Goal: Obtain resource: Download file/media

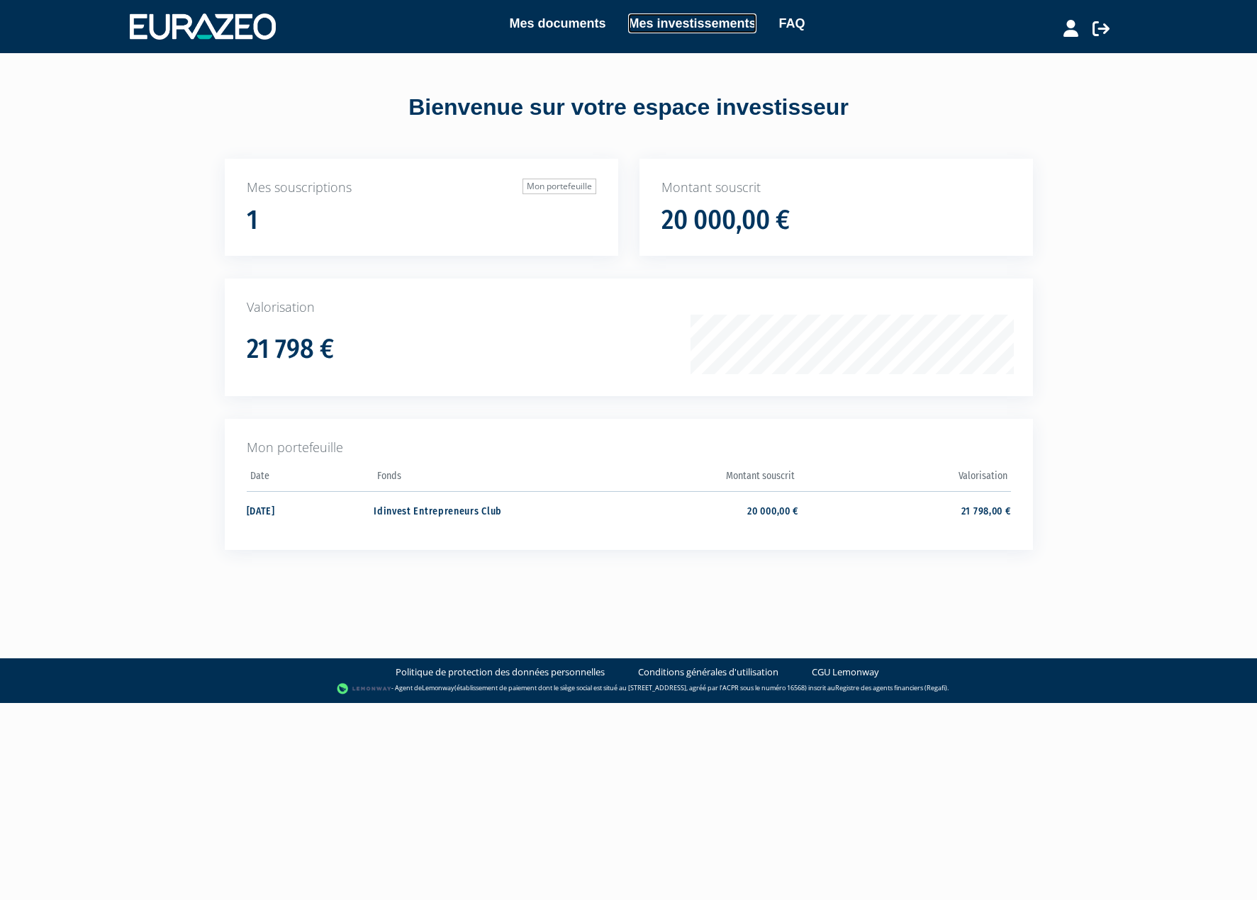
click at [678, 28] on link "Mes investissements" at bounding box center [692, 23] width 128 height 20
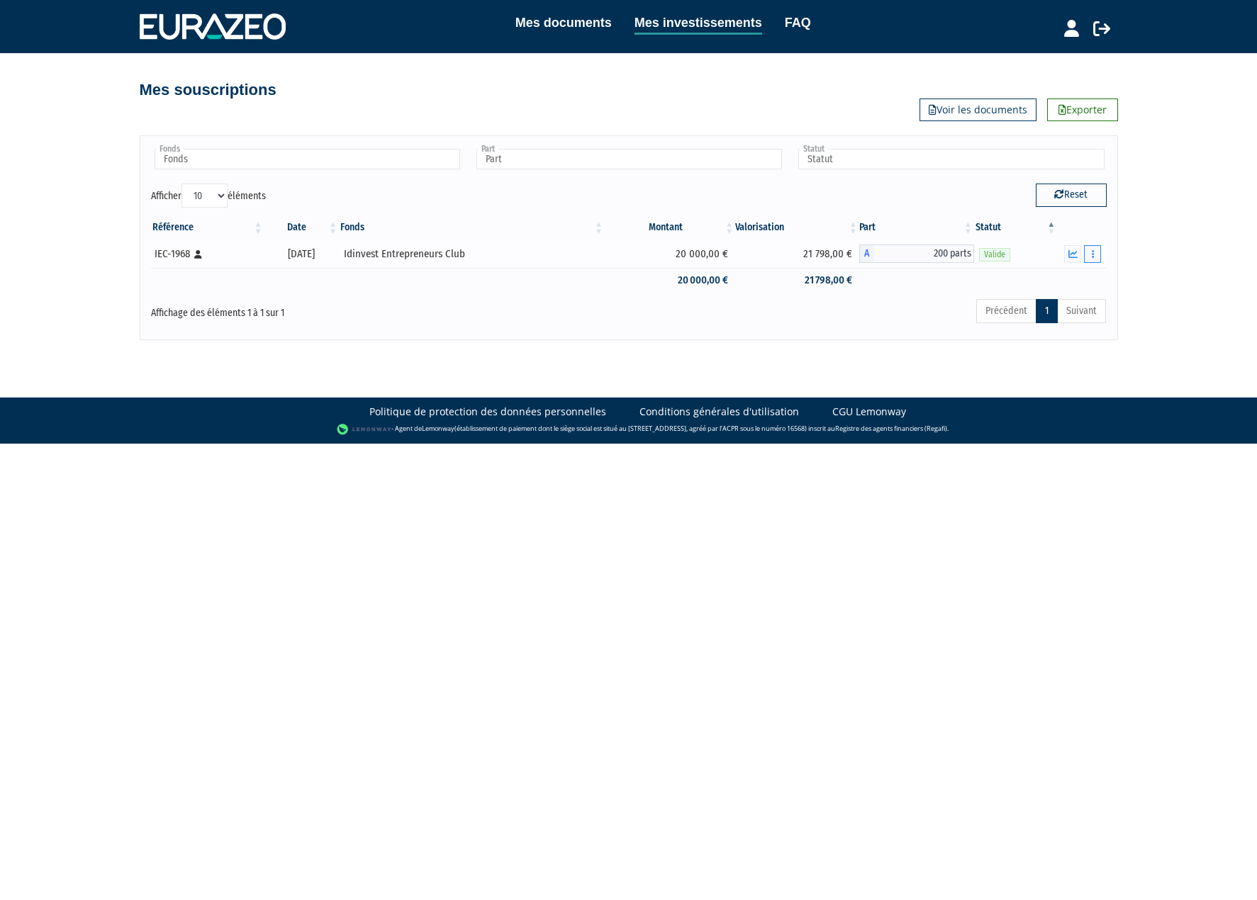
click at [1098, 255] on button "button" at bounding box center [1092, 254] width 17 height 18
click at [1037, 313] on link "Historique de rachat(s)" at bounding box center [1038, 305] width 117 height 23
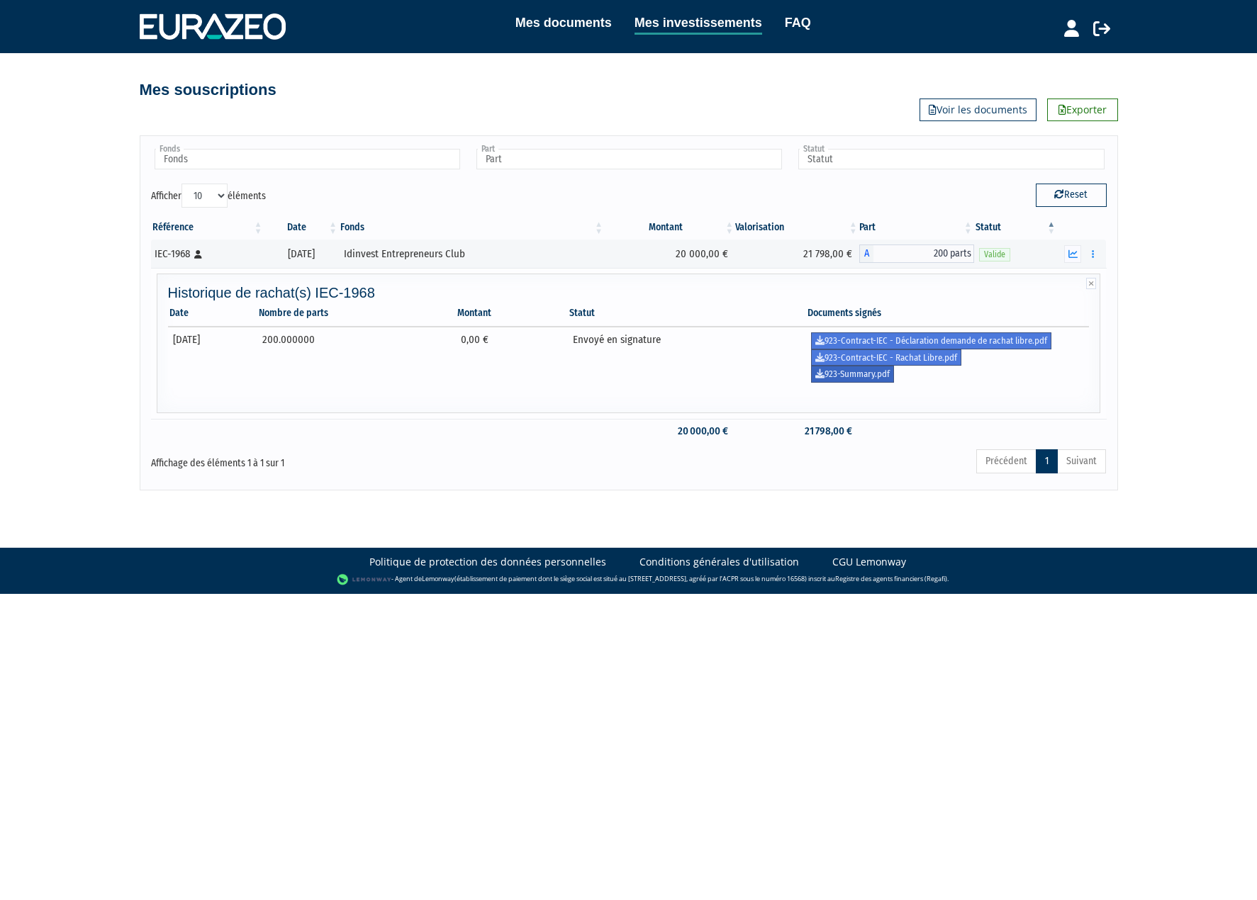
click at [887, 381] on link "923-Summary.pdf" at bounding box center [852, 374] width 83 height 17
click at [939, 342] on link "923-Contract-IEC - Déclaration demande de rachat libre.pdf" at bounding box center [931, 341] width 240 height 17
click at [874, 361] on link "923-Contract-IEC - Rachat Libre.pdf" at bounding box center [886, 358] width 150 height 17
click at [1154, 365] on div "Mes documents Mes investissements FAQ Déconnexion Mes documents Mes investissem…" at bounding box center [628, 245] width 1257 height 491
click at [1070, 257] on icon "button" at bounding box center [1073, 254] width 9 height 9
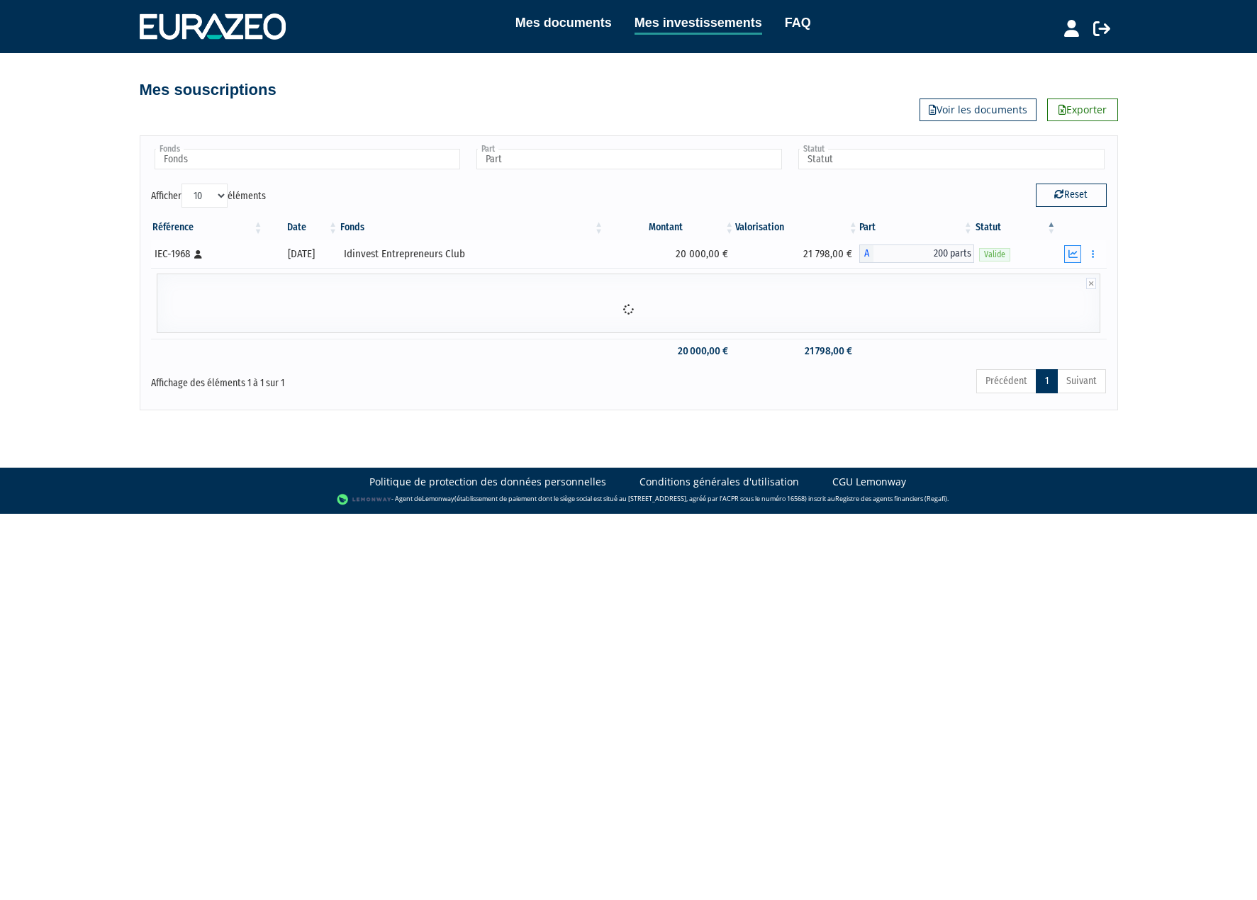
click at [1070, 257] on icon "button" at bounding box center [1073, 254] width 9 height 9
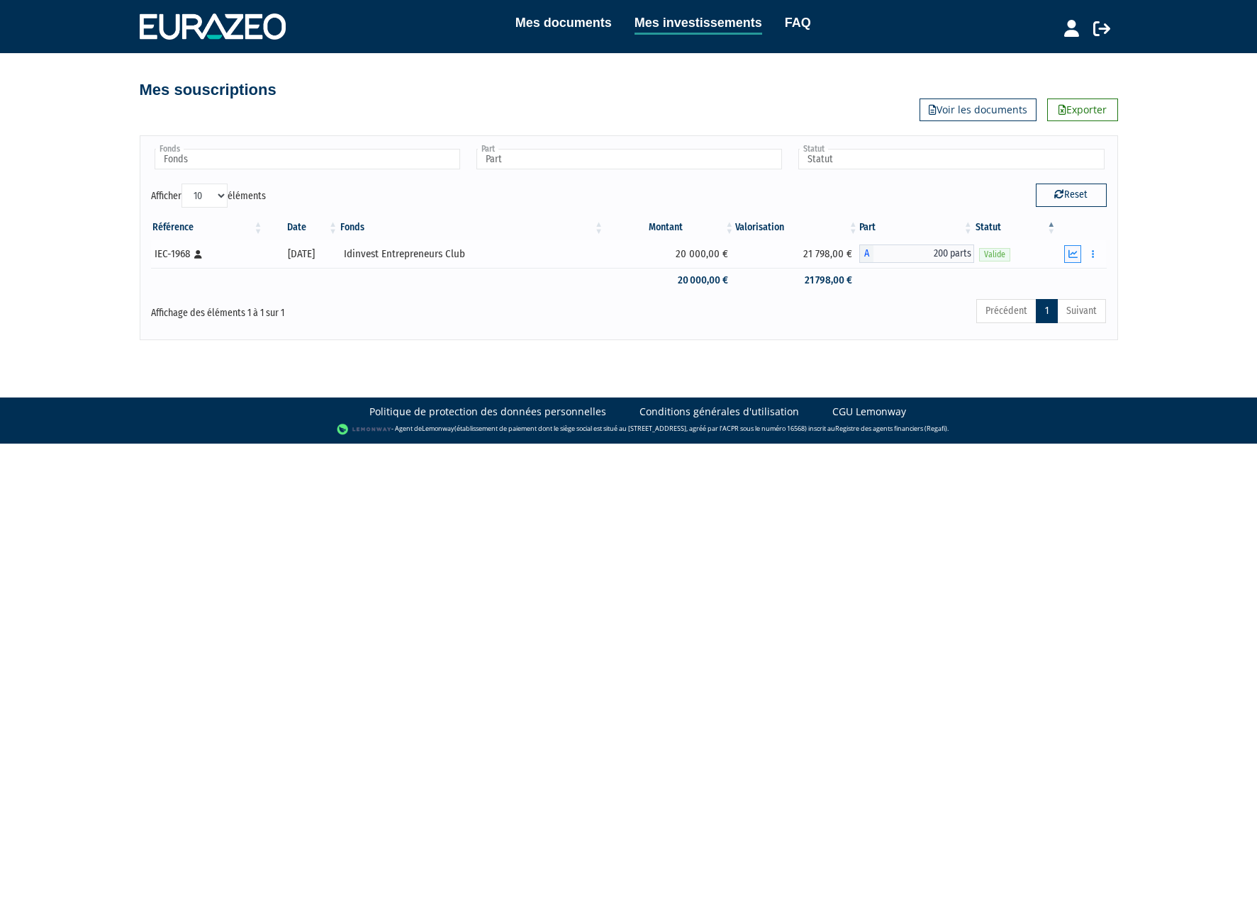
click at [1070, 257] on icon "button" at bounding box center [1073, 254] width 9 height 9
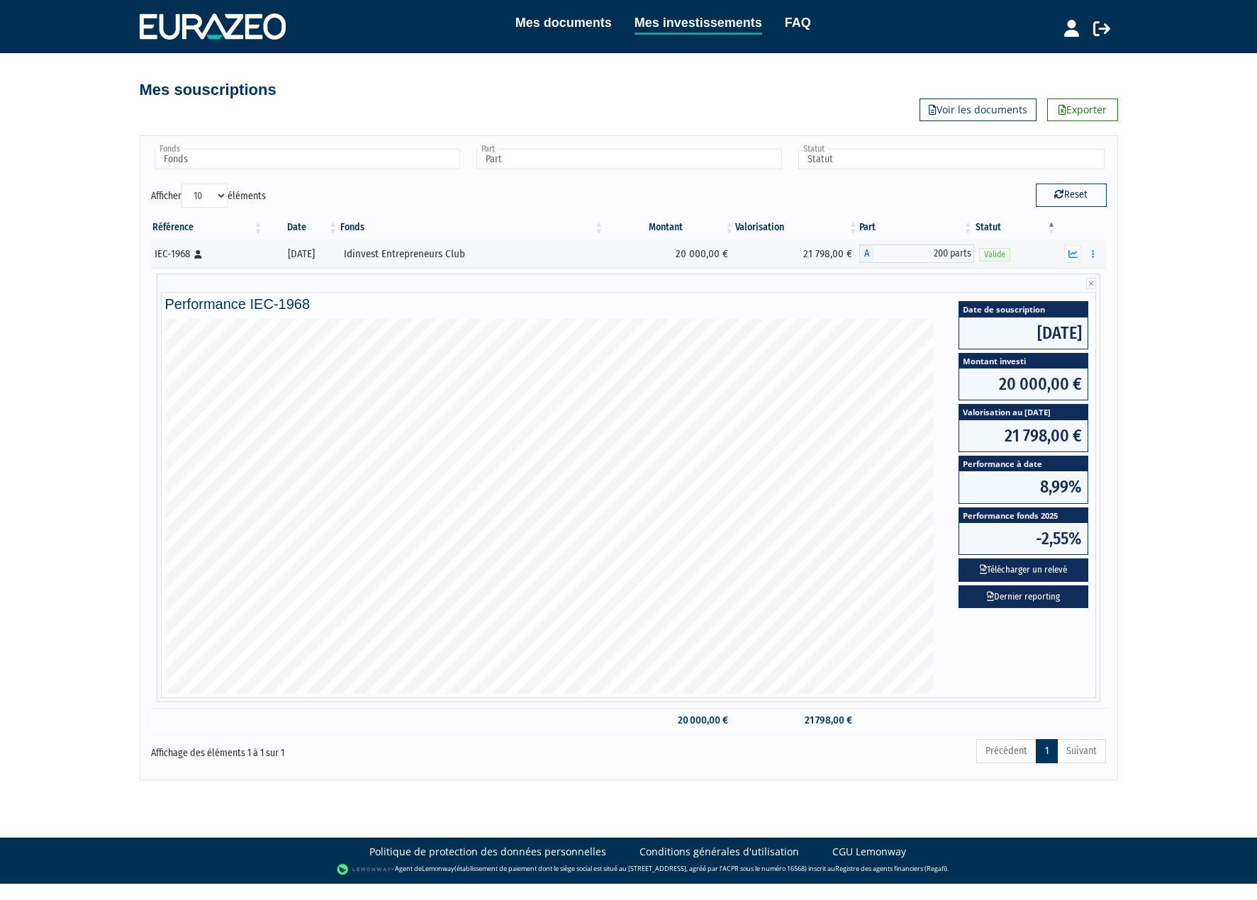
click at [894, 715] on td at bounding box center [916, 720] width 115 height 25
click at [107, 332] on div "Mes documents Mes investissements FAQ Déconnexion Mes documents Mes investissem…" at bounding box center [628, 390] width 1257 height 781
click at [995, 109] on link "Voir les documents" at bounding box center [978, 110] width 117 height 23
